Goal: Information Seeking & Learning: Learn about a topic

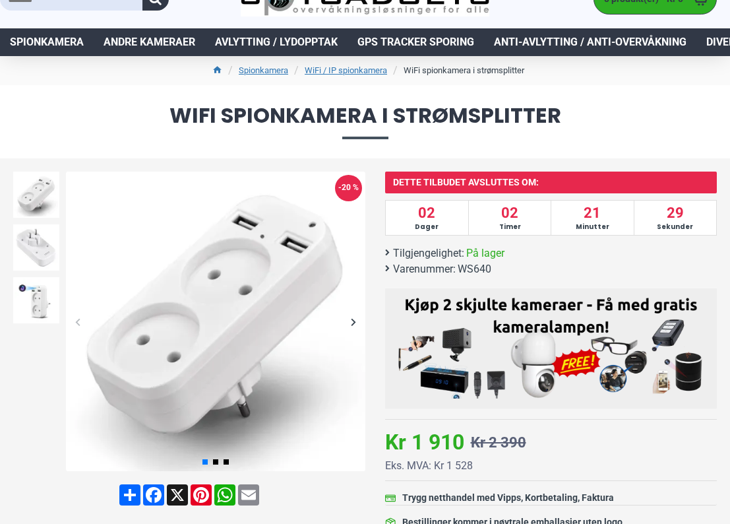
scroll to position [53, 0]
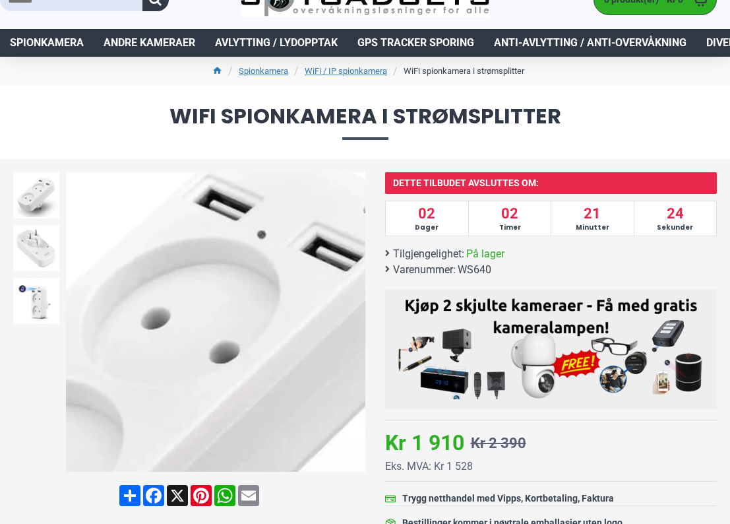
click at [263, 240] on img at bounding box center [216, 322] width 300 height 300
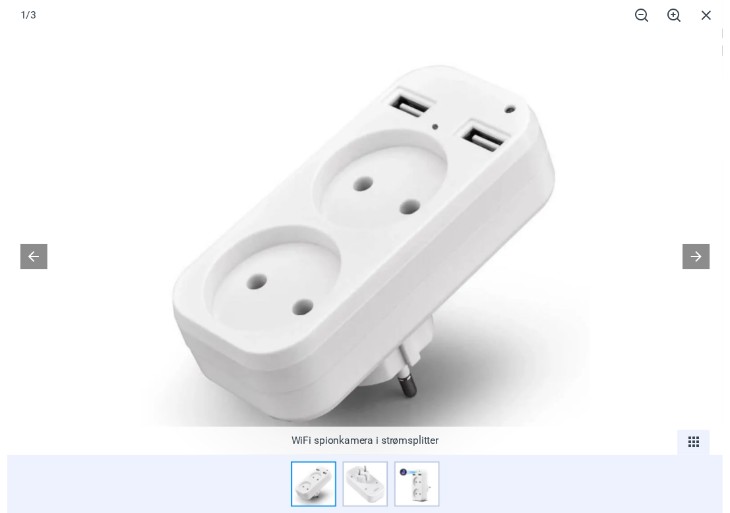
scroll to position [26, 0]
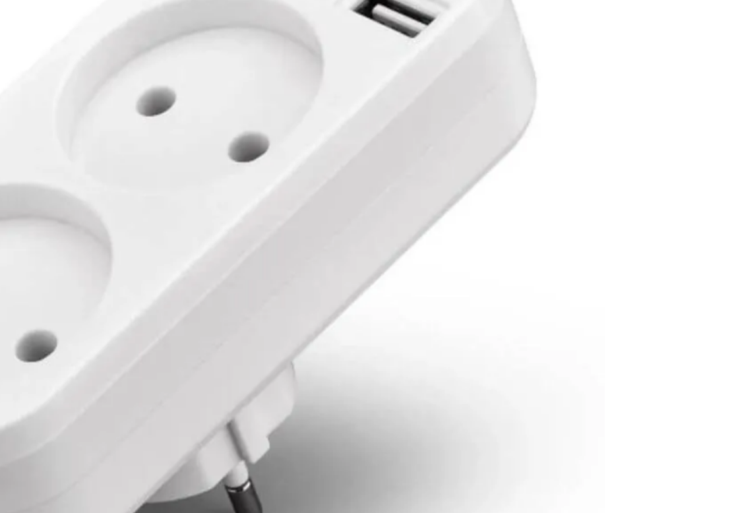
drag, startPoint x: 193, startPoint y: 114, endPoint x: 125, endPoint y: 249, distance: 151.1
click at [125, 249] on img at bounding box center [298, 253] width 447 height 447
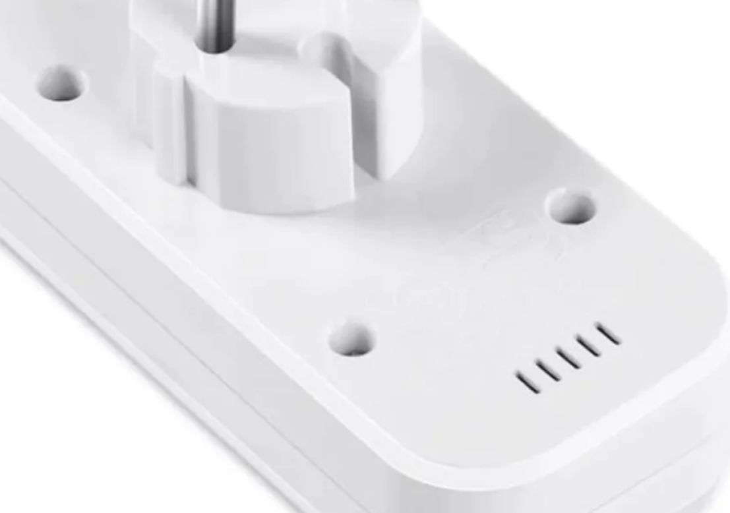
drag, startPoint x: 189, startPoint y: 114, endPoint x: 259, endPoint y: 168, distance: 88.4
click at [213, 175] on img at bounding box center [389, 253] width 447 height 447
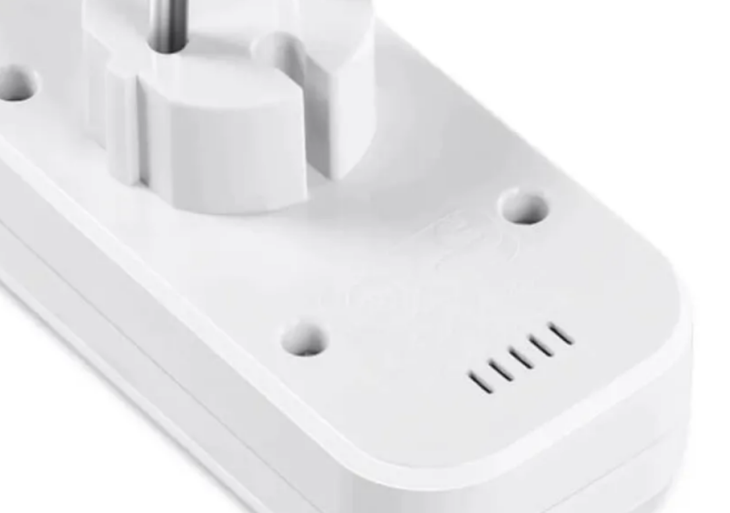
scroll to position [29, 0]
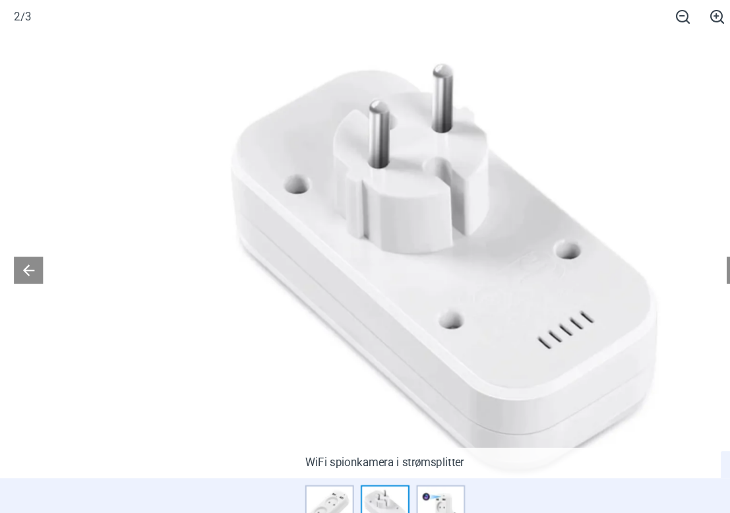
drag, startPoint x: 430, startPoint y: 217, endPoint x: 488, endPoint y: 312, distance: 111.0
click at [488, 312] on img at bounding box center [422, 253] width 447 height 447
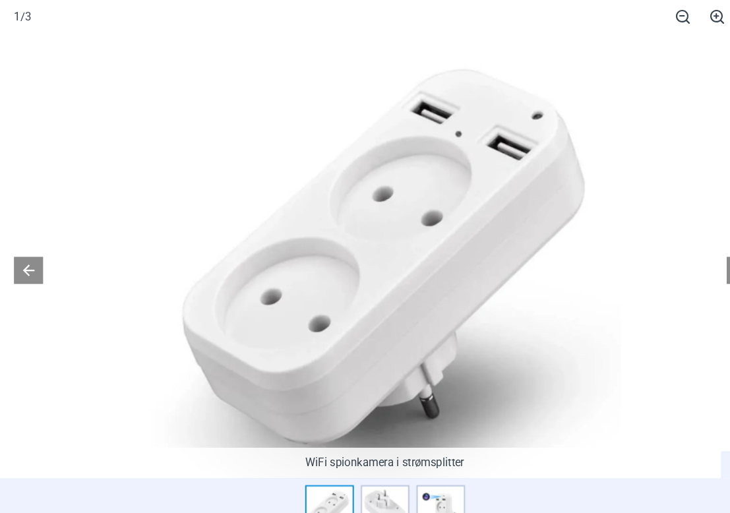
click at [443, 121] on img at bounding box center [365, 253] width 447 height 447
click at [432, 134] on img at bounding box center [365, 253] width 447 height 447
click at [432, 131] on img at bounding box center [365, 253] width 447 height 447
click at [433, 131] on img at bounding box center [365, 253] width 447 height 447
click at [33, 262] on button at bounding box center [27, 257] width 28 height 26
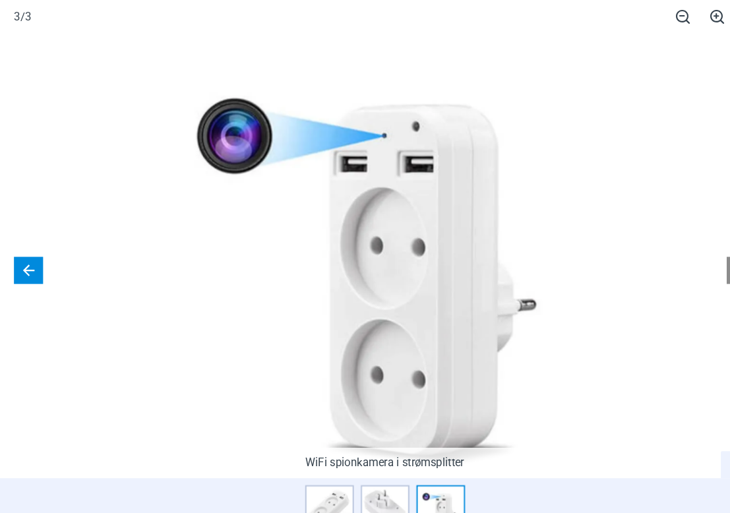
click at [33, 262] on button at bounding box center [27, 257] width 28 height 26
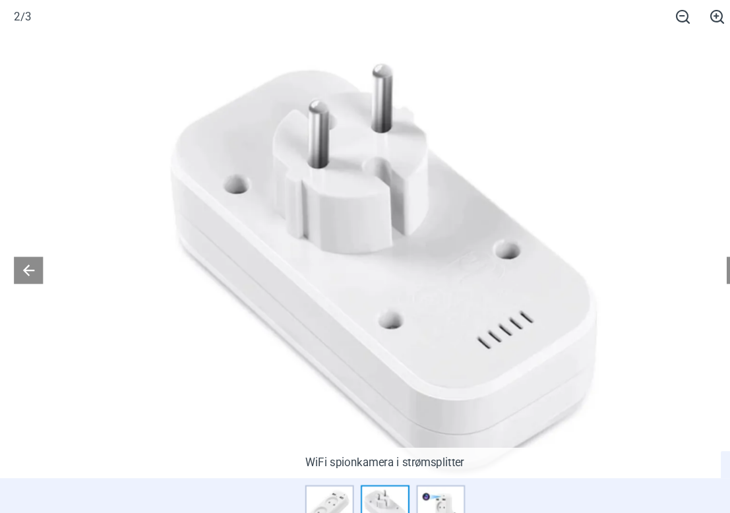
scroll to position [0, 0]
click at [678, 15] on span at bounding box center [681, 15] width 33 height 31
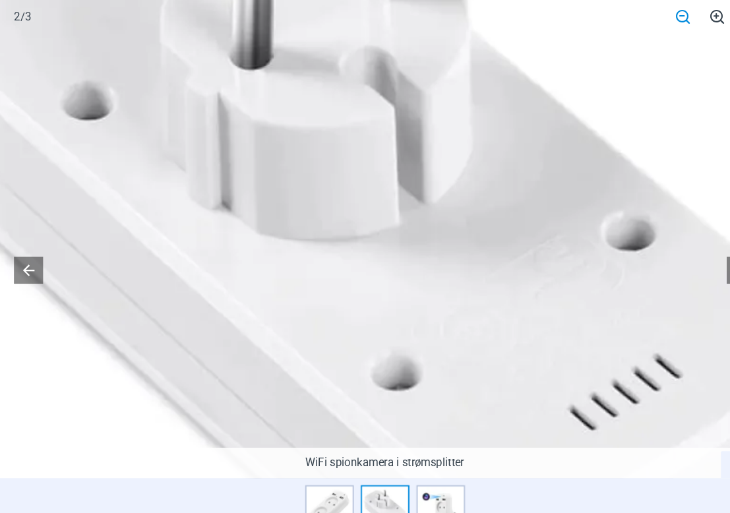
click at [648, 15] on span at bounding box center [648, 15] width 33 height 31
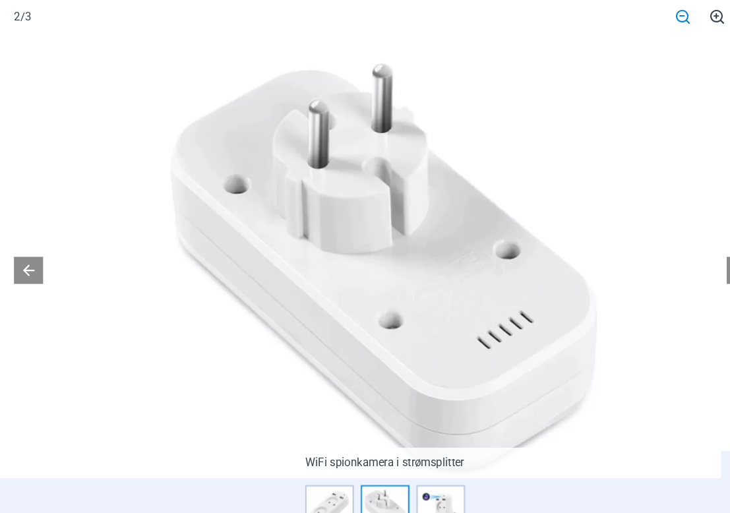
click at [648, 15] on span at bounding box center [648, 15] width 33 height 31
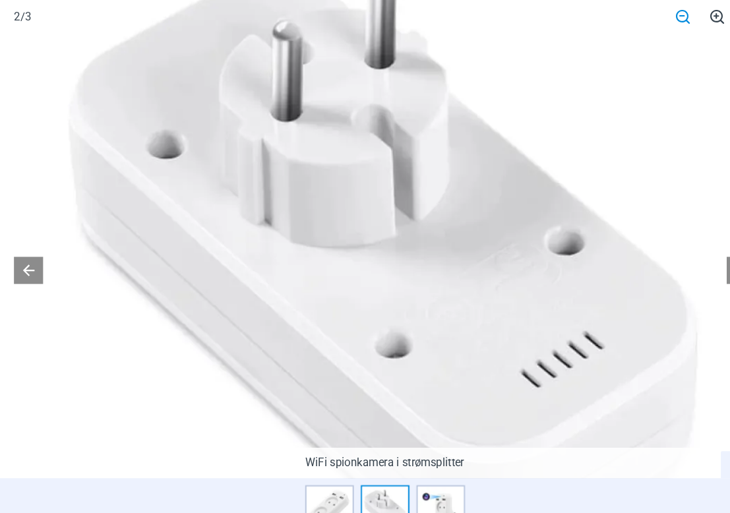
click at [648, 15] on span at bounding box center [648, 15] width 33 height 31
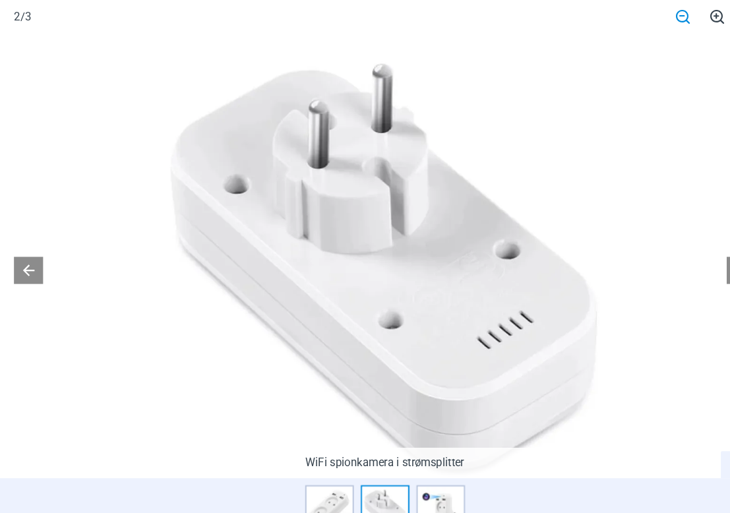
click at [648, 15] on span at bounding box center [648, 15] width 33 height 31
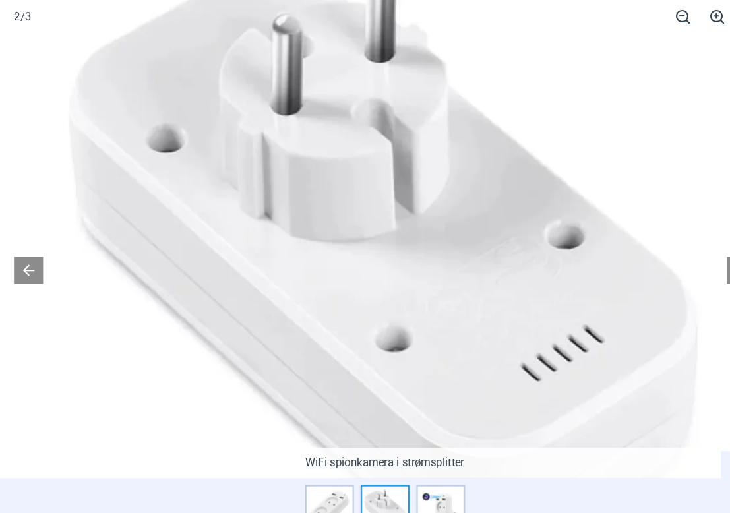
click at [597, 207] on img at bounding box center [366, 248] width 660 height 660
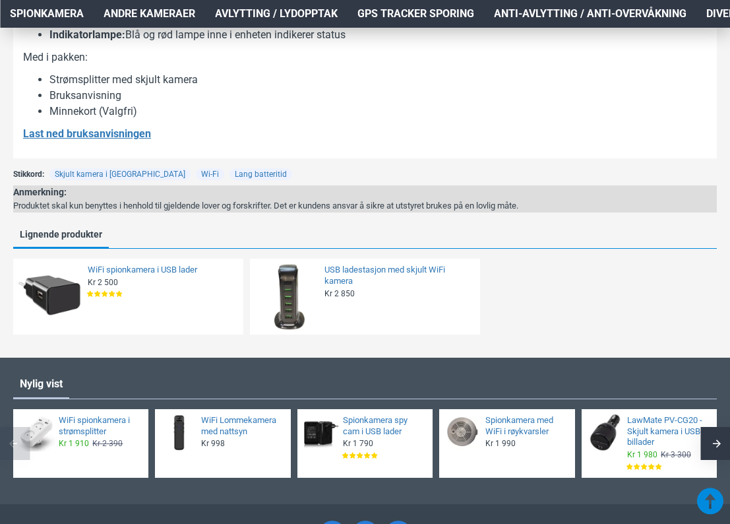
scroll to position [1078, 0]
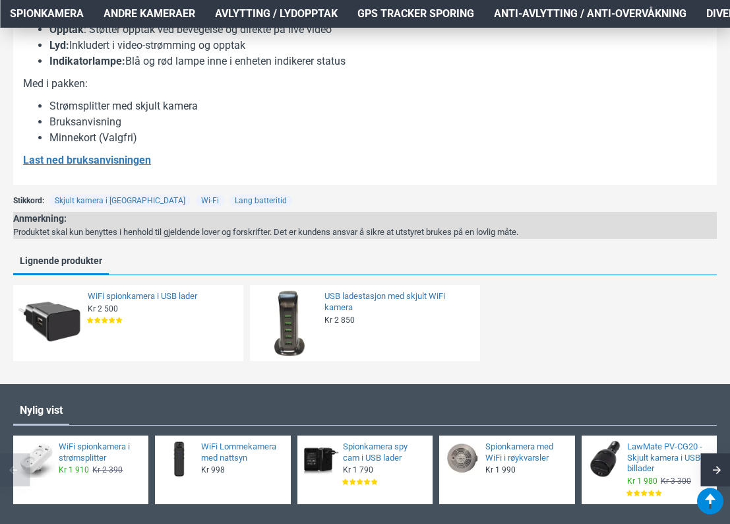
click at [53, 315] on img at bounding box center [51, 323] width 67 height 67
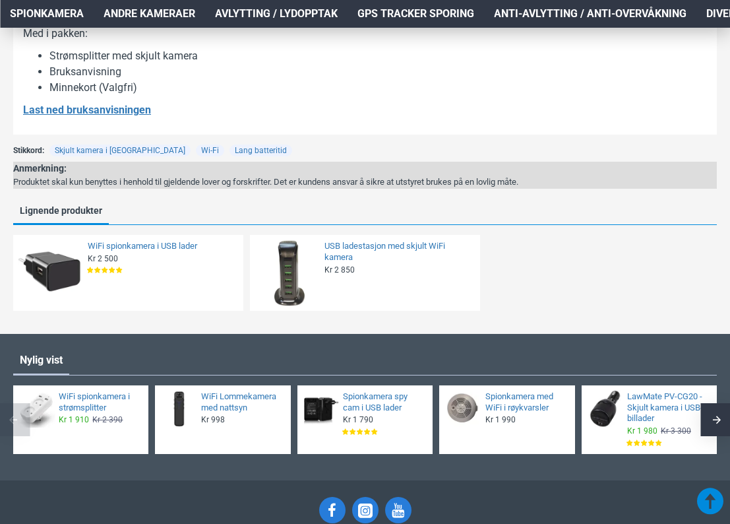
scroll to position [1138, 0]
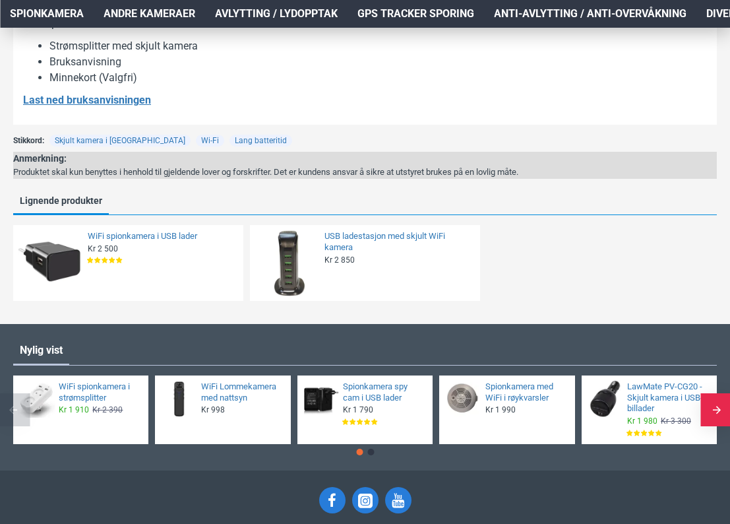
click at [709, 405] on div "Next slide" at bounding box center [717, 409] width 33 height 33
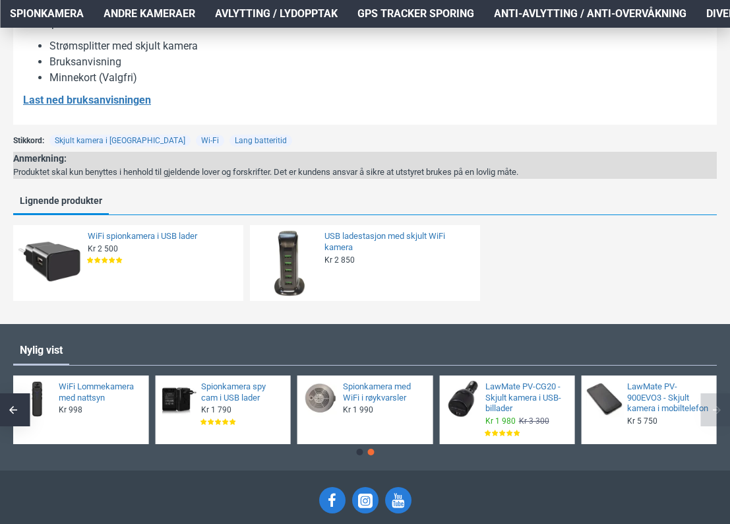
click at [617, 405] on img at bounding box center [606, 399] width 38 height 38
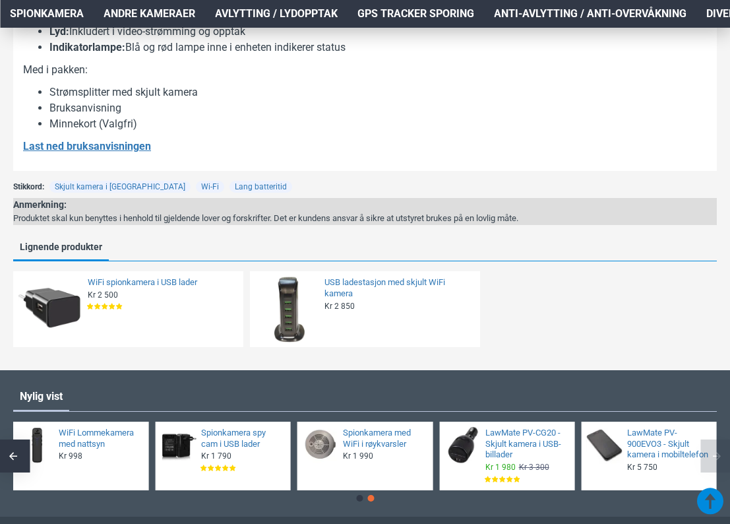
scroll to position [1086, 0]
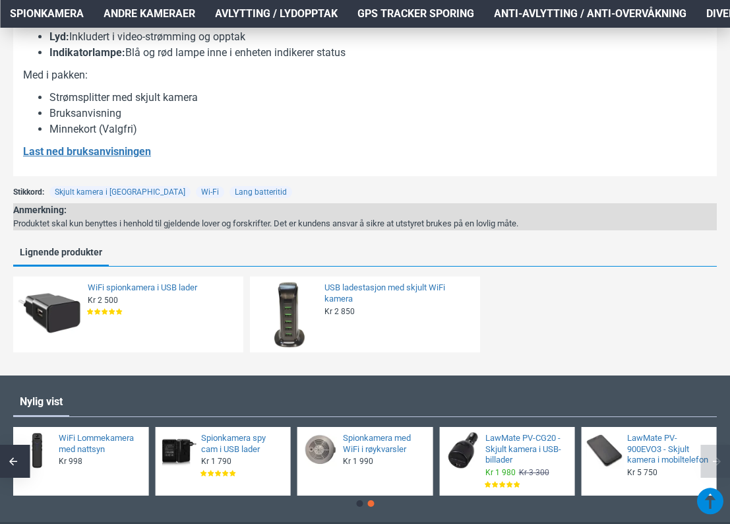
click at [710, 459] on div "Next slide" at bounding box center [717, 461] width 33 height 33
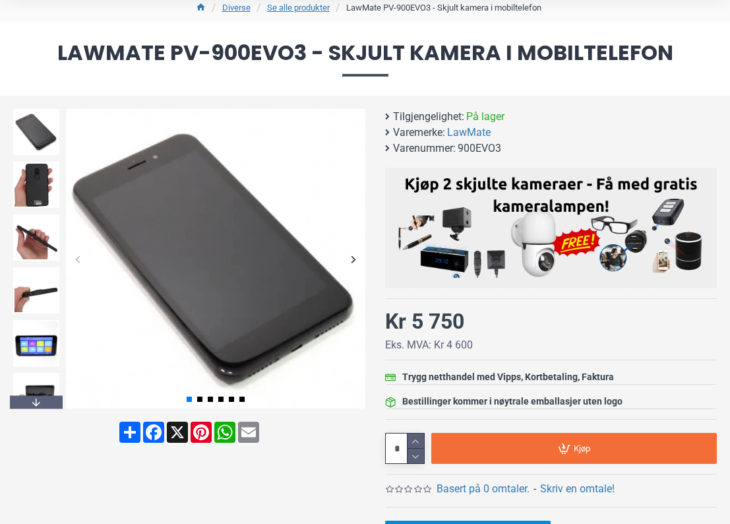
scroll to position [121, 0]
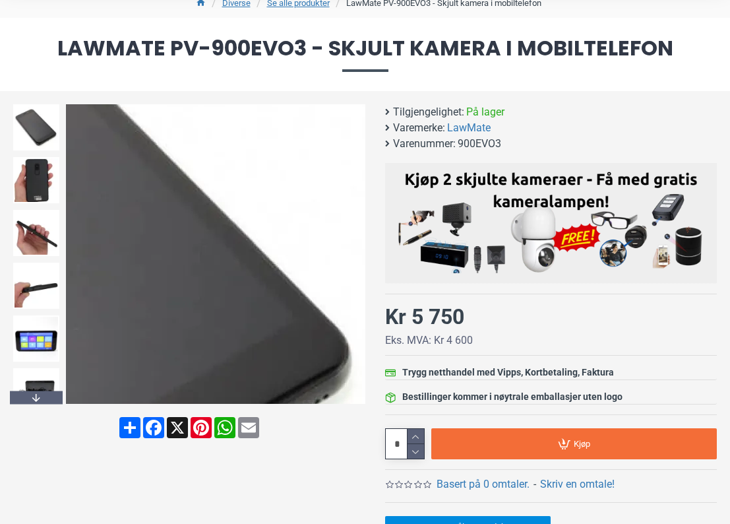
click at [356, 251] on div "Next slide" at bounding box center [353, 254] width 23 height 23
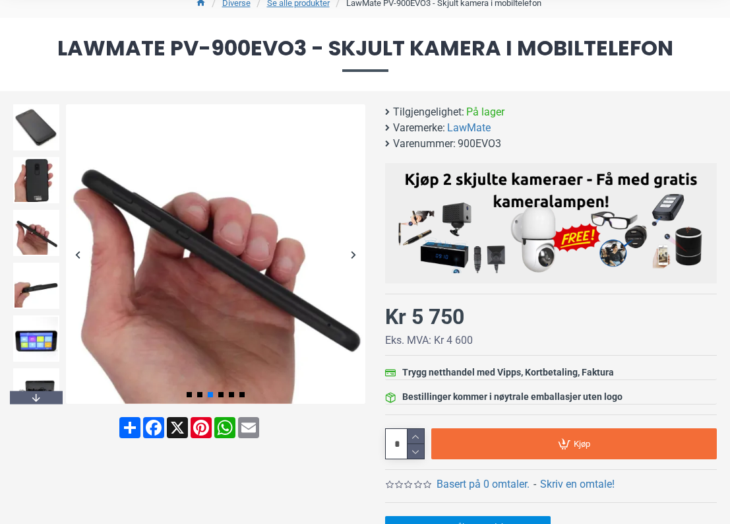
click at [354, 253] on div "Next slide" at bounding box center [353, 254] width 23 height 23
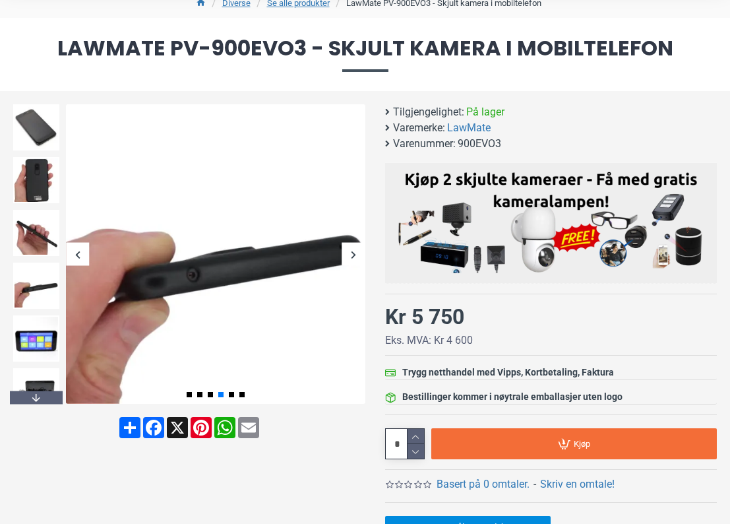
click at [354, 253] on div "Next slide" at bounding box center [353, 254] width 23 height 23
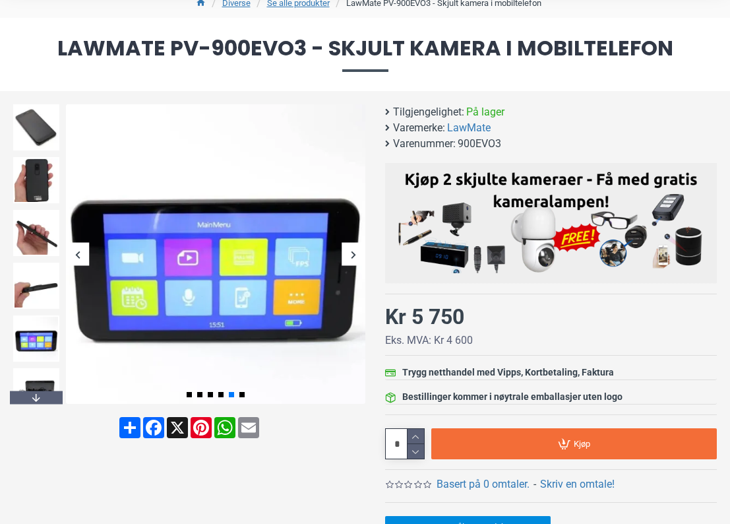
click at [354, 253] on div "Next slide" at bounding box center [353, 254] width 23 height 23
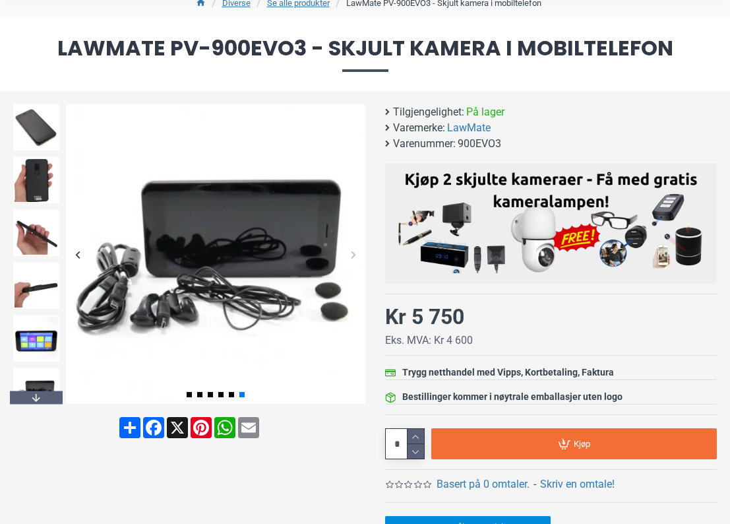
click at [354, 253] on div "Next slide" at bounding box center [353, 254] width 23 height 23
